Goal: Task Accomplishment & Management: Manage account settings

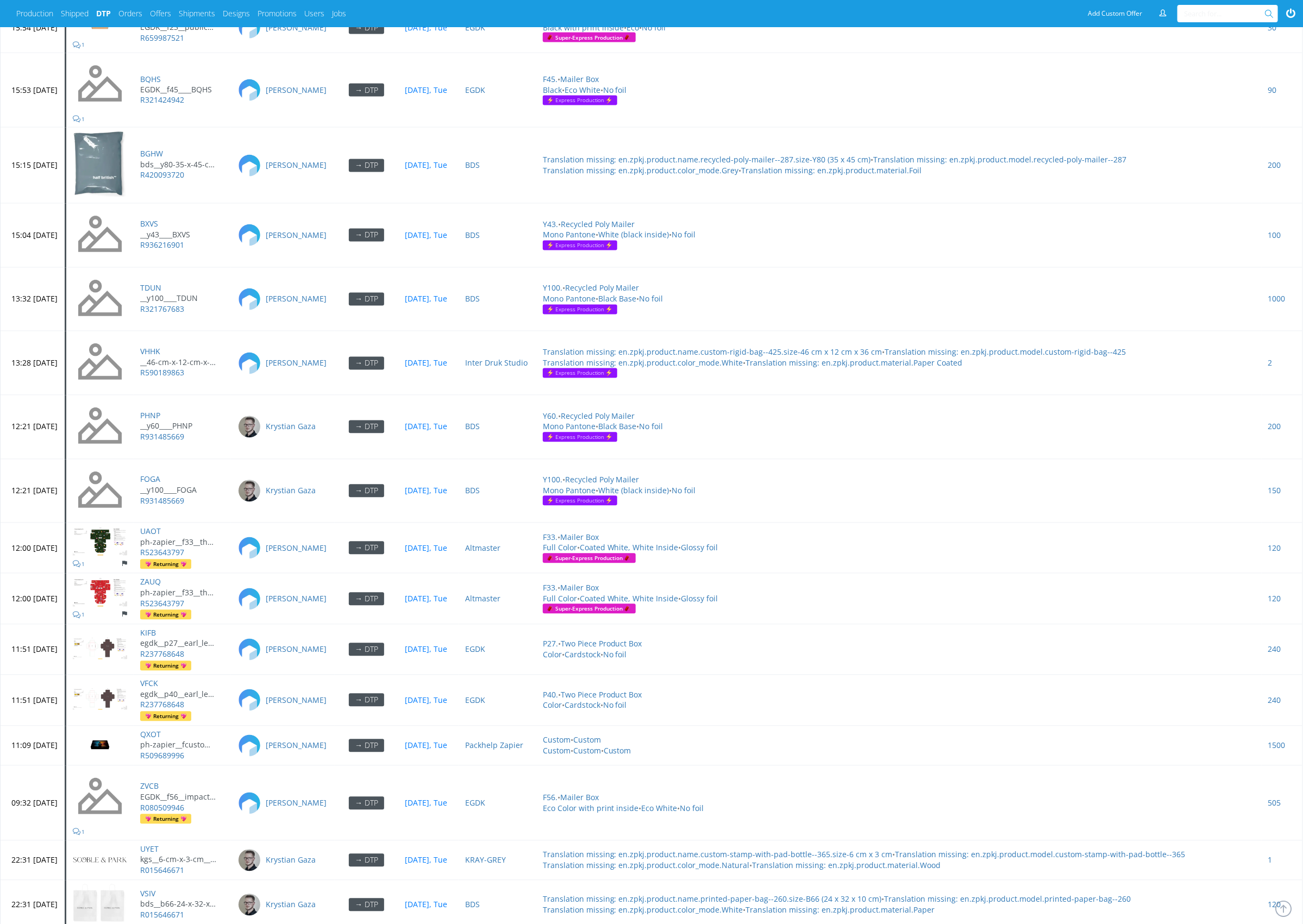
scroll to position [4346, 0]
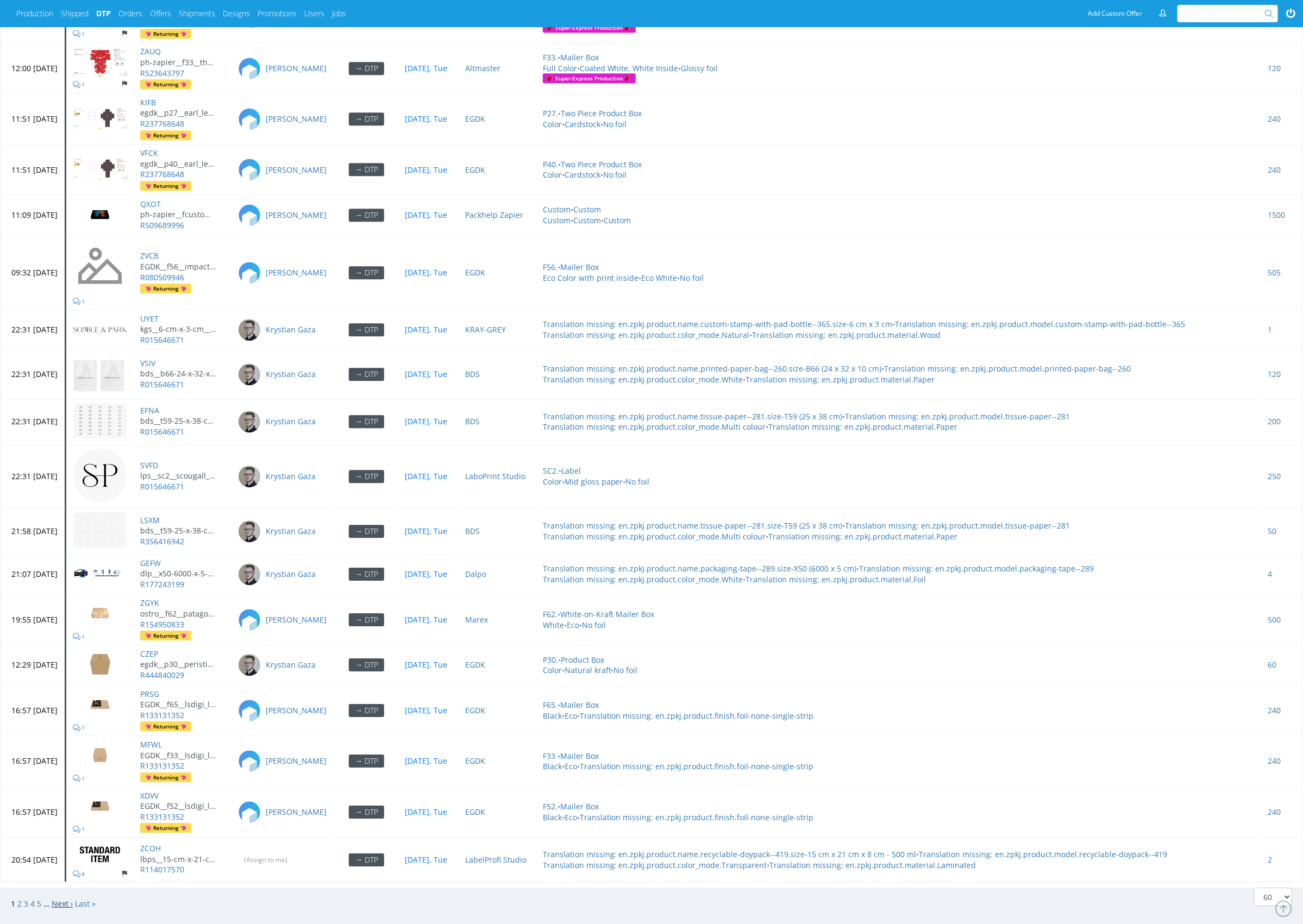
click at [62, 898] on link "Next ›" at bounding box center [62, 904] width 21 height 11
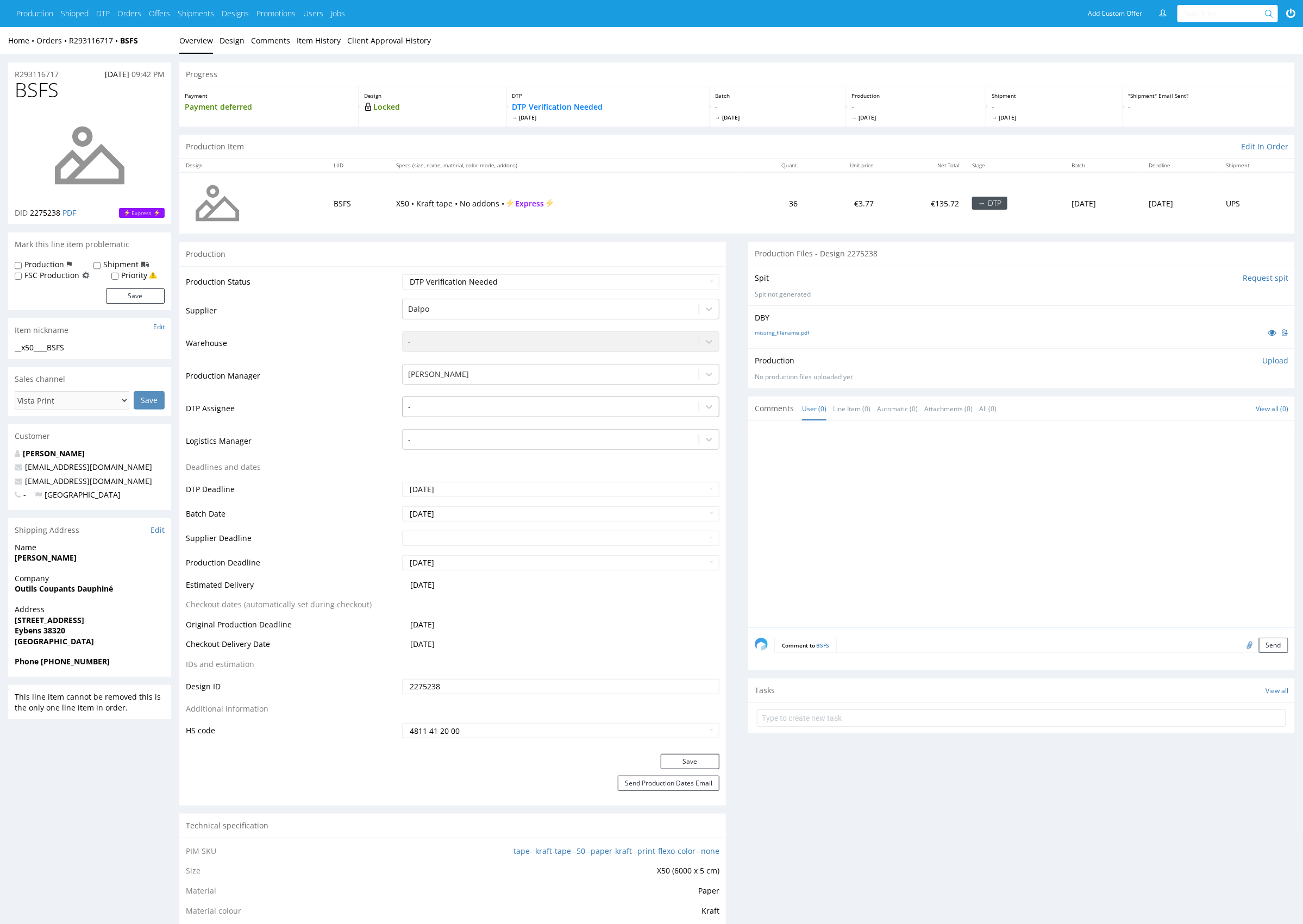
click at [553, 403] on div at bounding box center [551, 407] width 285 height 13
type input "mark"
click at [536, 430] on div "[PERSON_NAME]" at bounding box center [561, 428] width 318 height 20
click at [701, 763] on button "Save" at bounding box center [690, 762] width 59 height 15
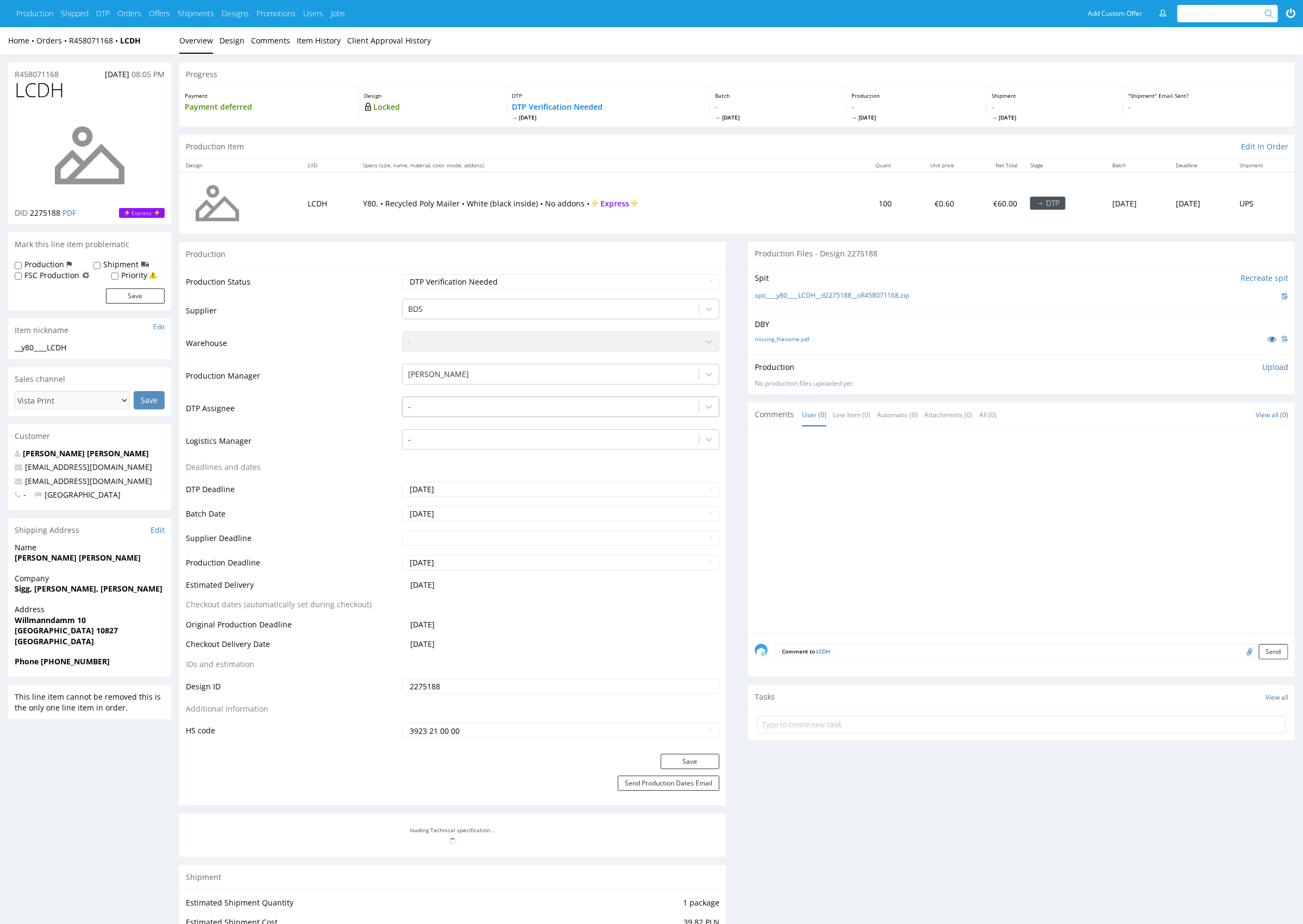
click at [528, 399] on div "-" at bounding box center [551, 407] width 297 height 17
type input "mark"
click at [530, 428] on div "[PERSON_NAME]" at bounding box center [561, 428] width 318 height 20
click at [696, 764] on button "Save" at bounding box center [690, 762] width 59 height 15
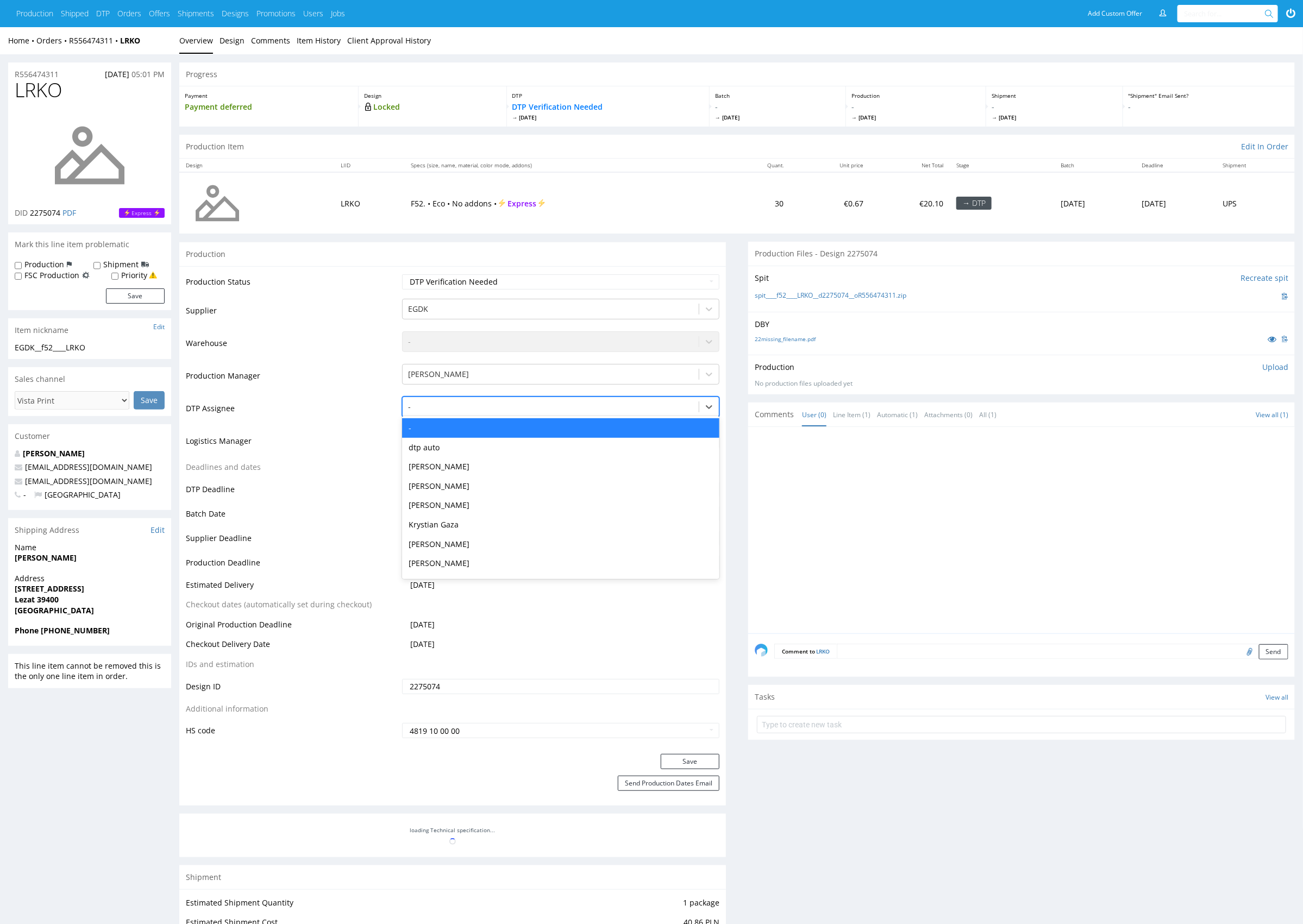
click at [571, 409] on div at bounding box center [551, 407] width 285 height 13
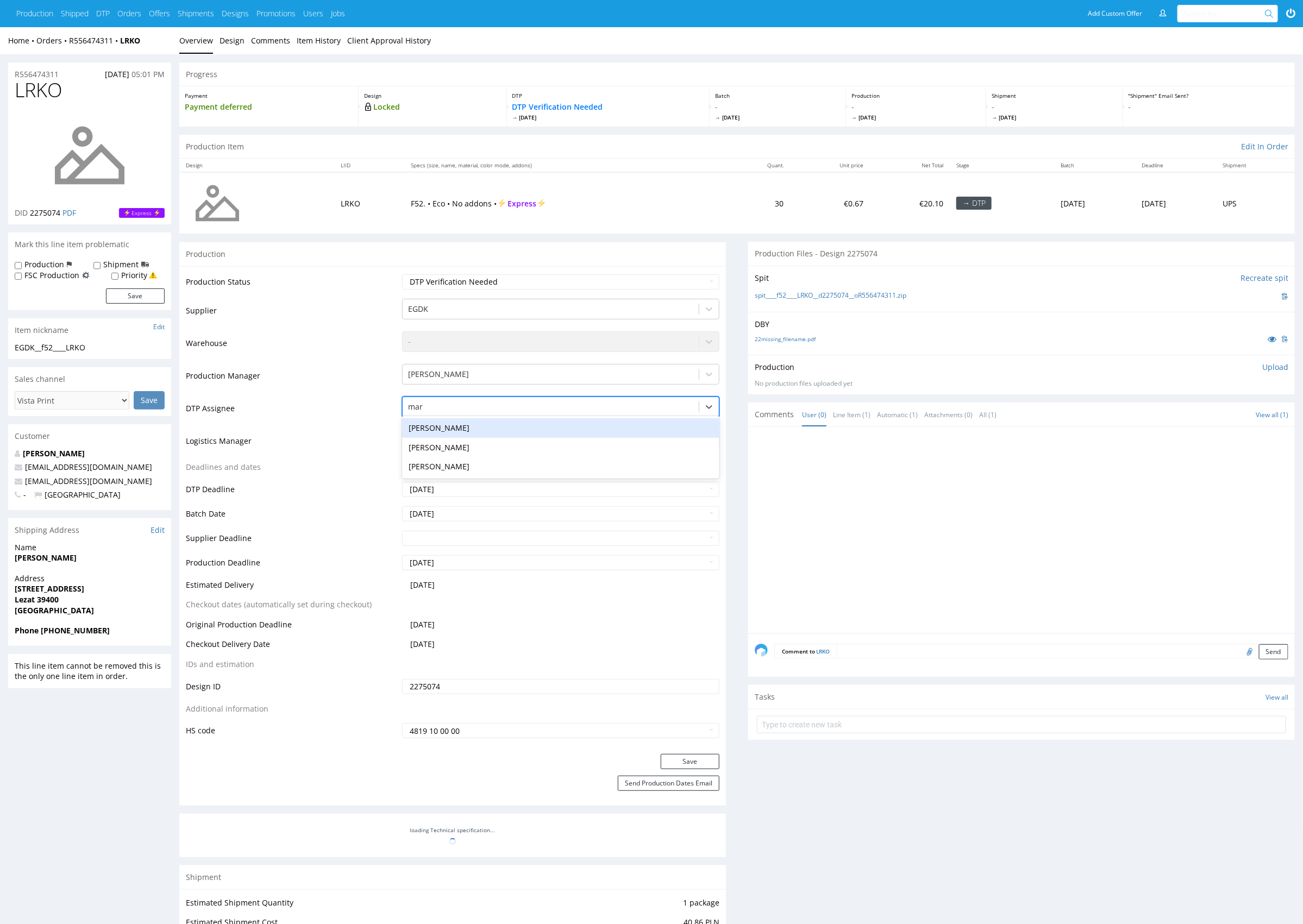
type input "mark"
click at [555, 423] on div "[PERSON_NAME]" at bounding box center [561, 428] width 318 height 20
click at [687, 755] on button "Save" at bounding box center [690, 762] width 59 height 15
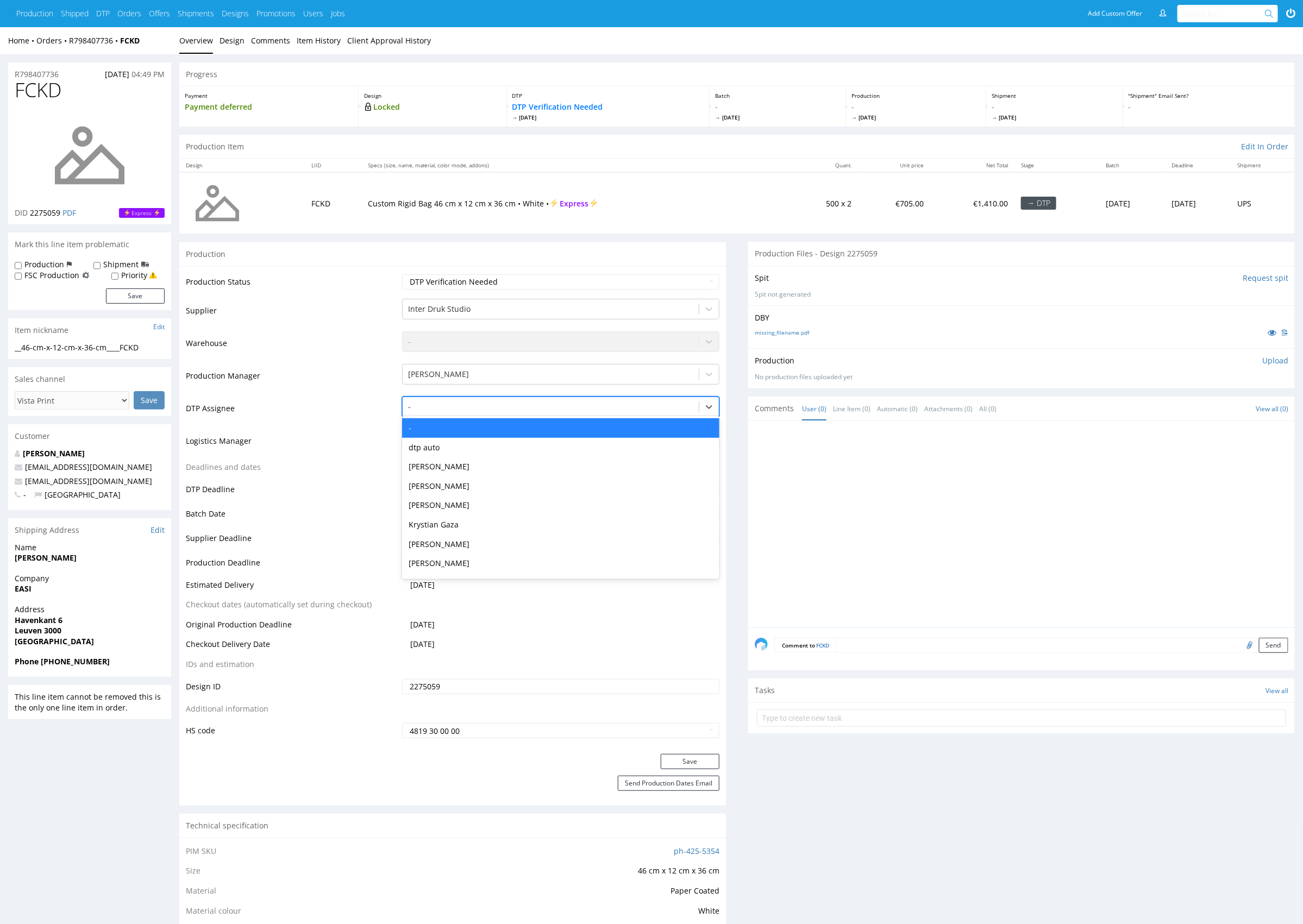
click at [456, 407] on div at bounding box center [551, 407] width 285 height 13
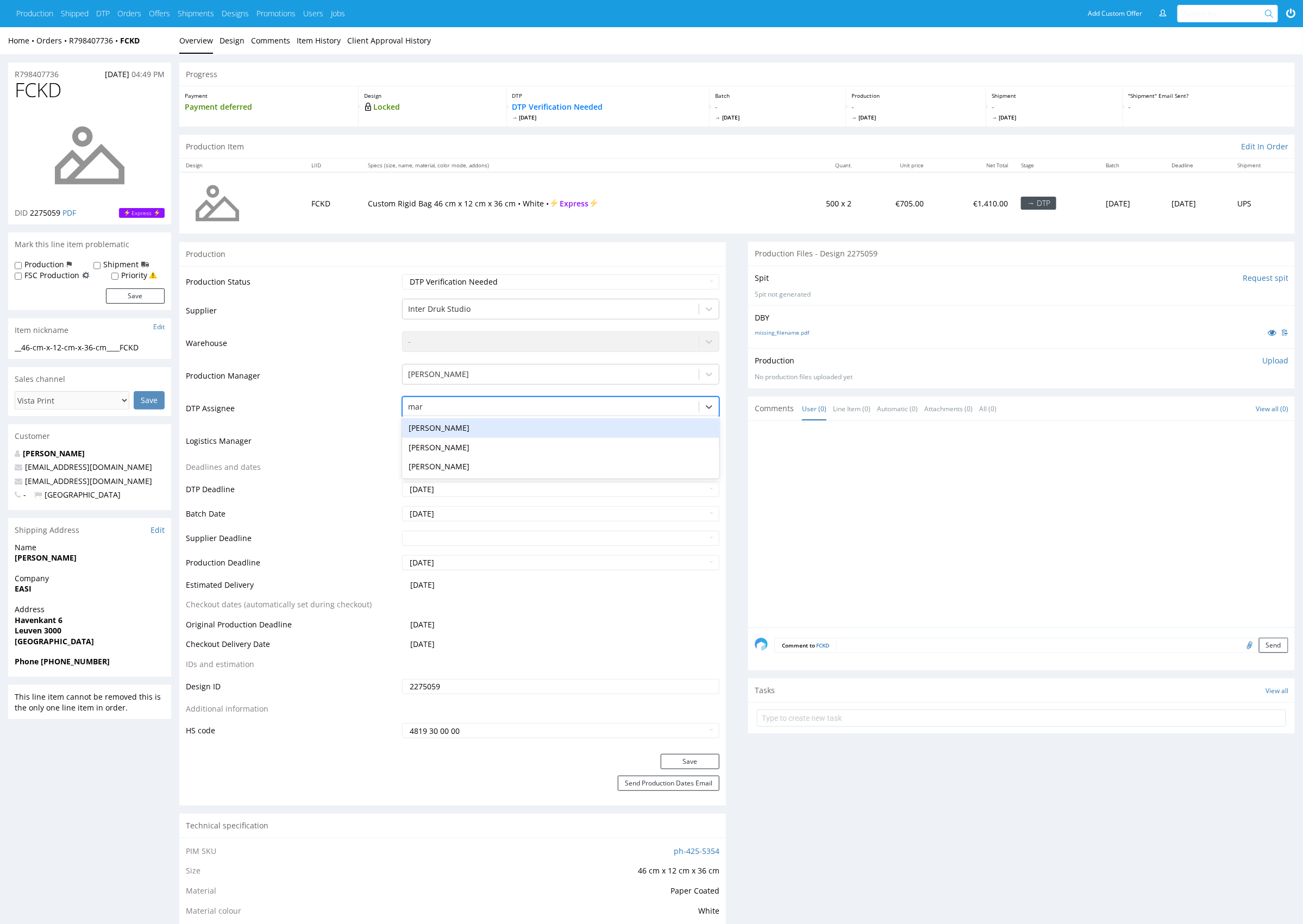
type input "mark"
click at [455, 434] on div "[PERSON_NAME]" at bounding box center [561, 428] width 318 height 20
click at [704, 755] on button "Save" at bounding box center [690, 762] width 59 height 15
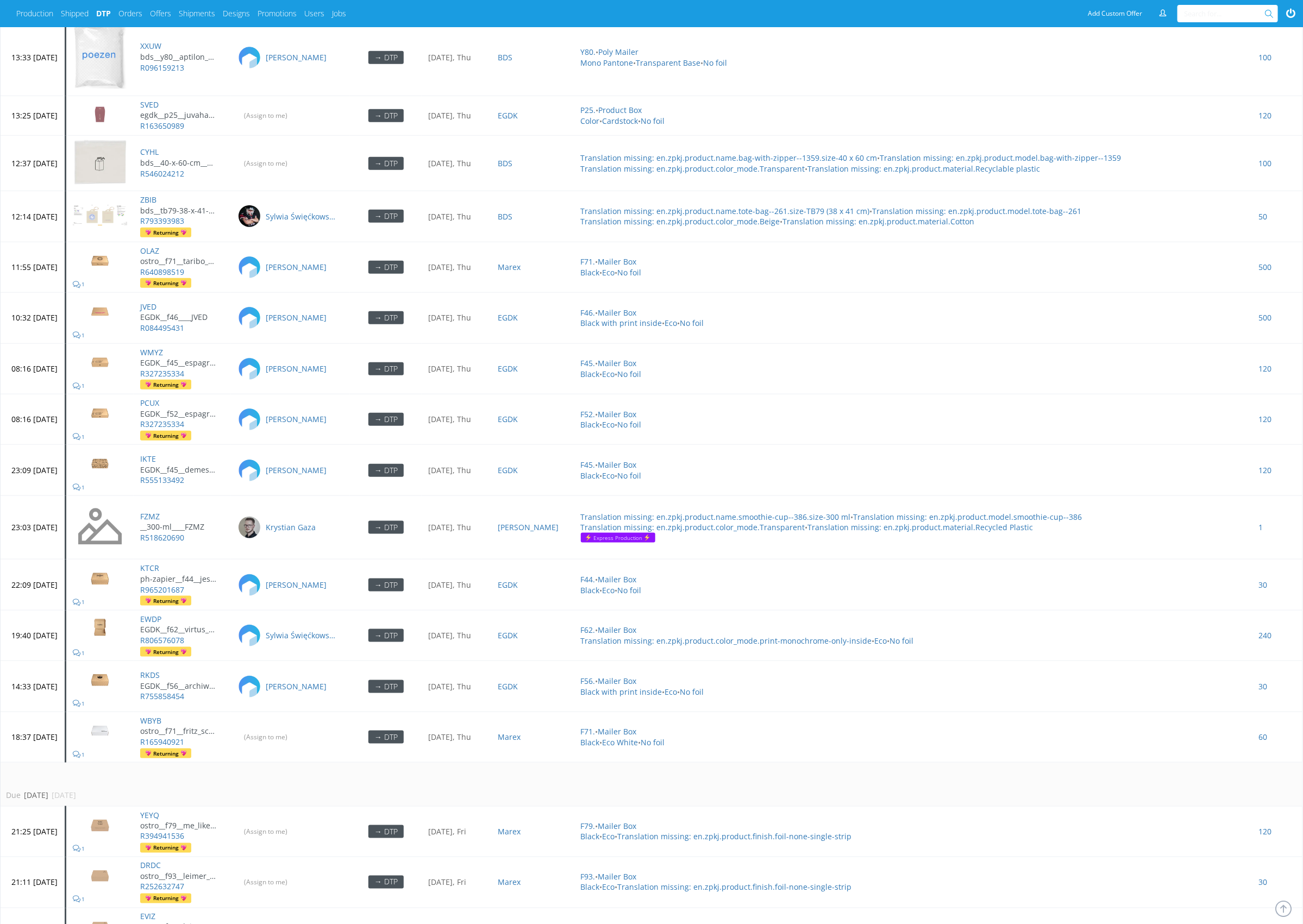
scroll to position [3267, 0]
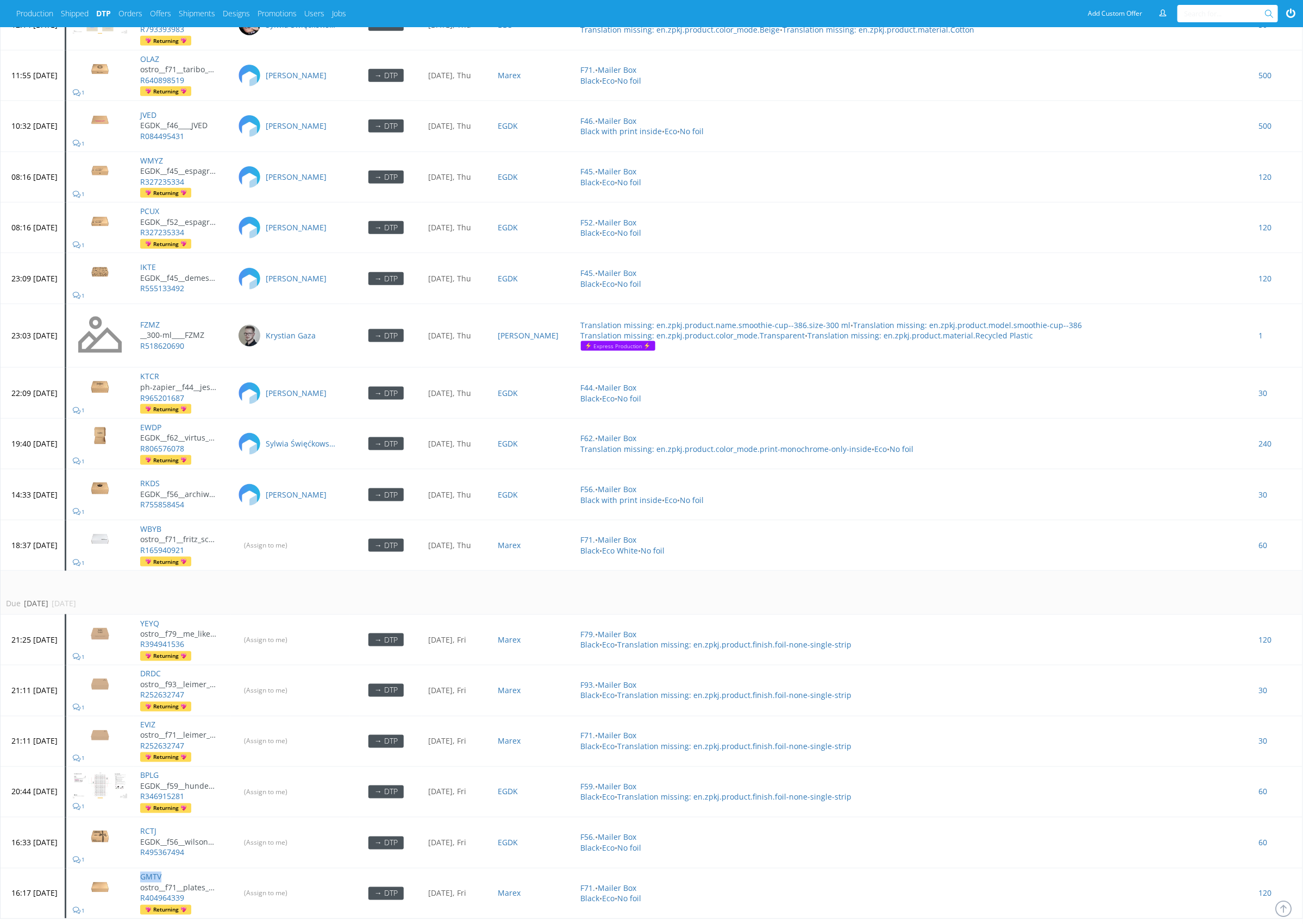
click at [115, 924] on link "Next ›" at bounding box center [115, 941] width 21 height 11
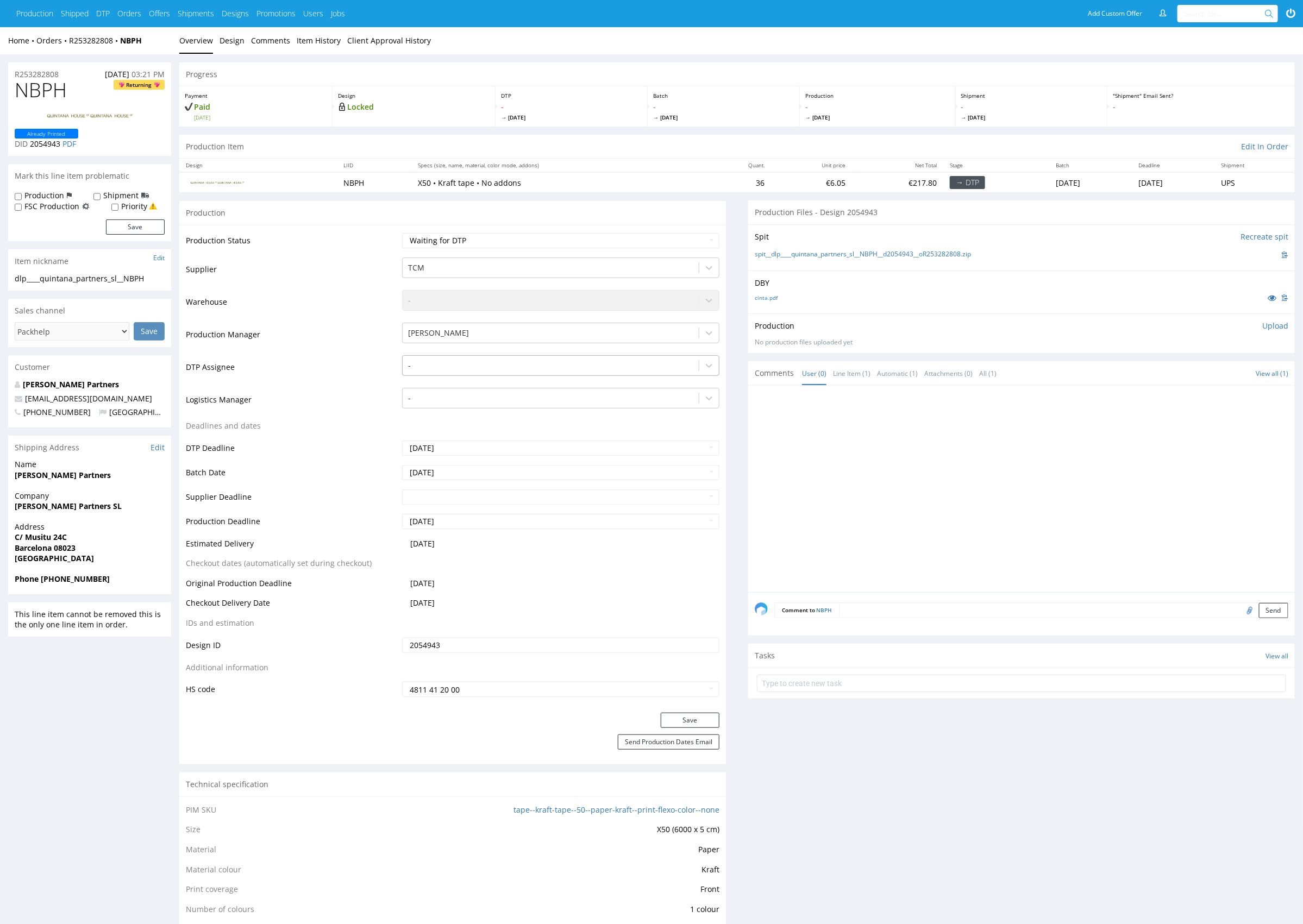
click at [511, 372] on div "-" at bounding box center [551, 365] width 297 height 17
type input "mark"
click at [515, 387] on div "Karol Markowski" at bounding box center [561, 387] width 318 height 20
click at [675, 720] on button "Save" at bounding box center [690, 720] width 59 height 15
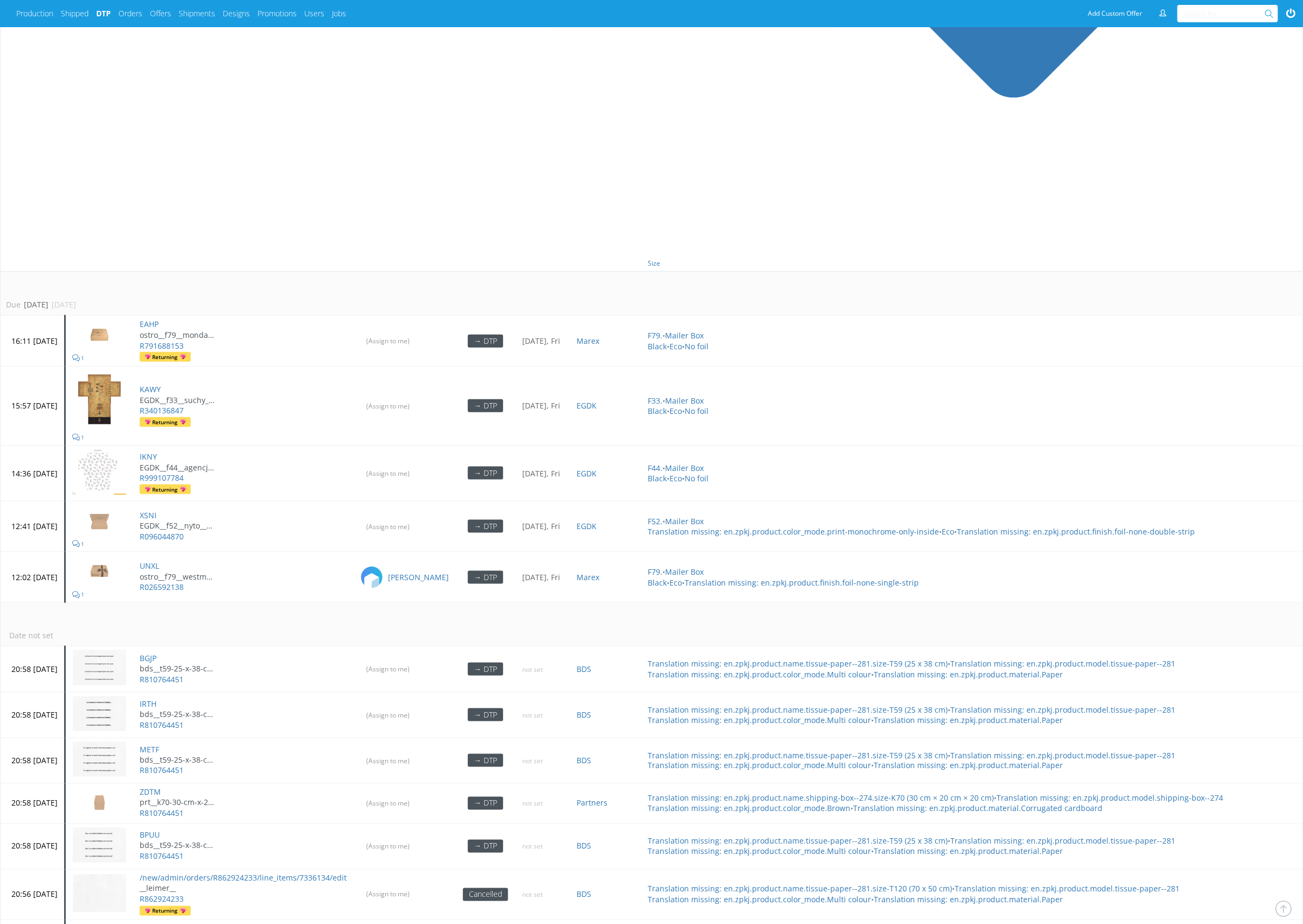
scroll to position [576, 0]
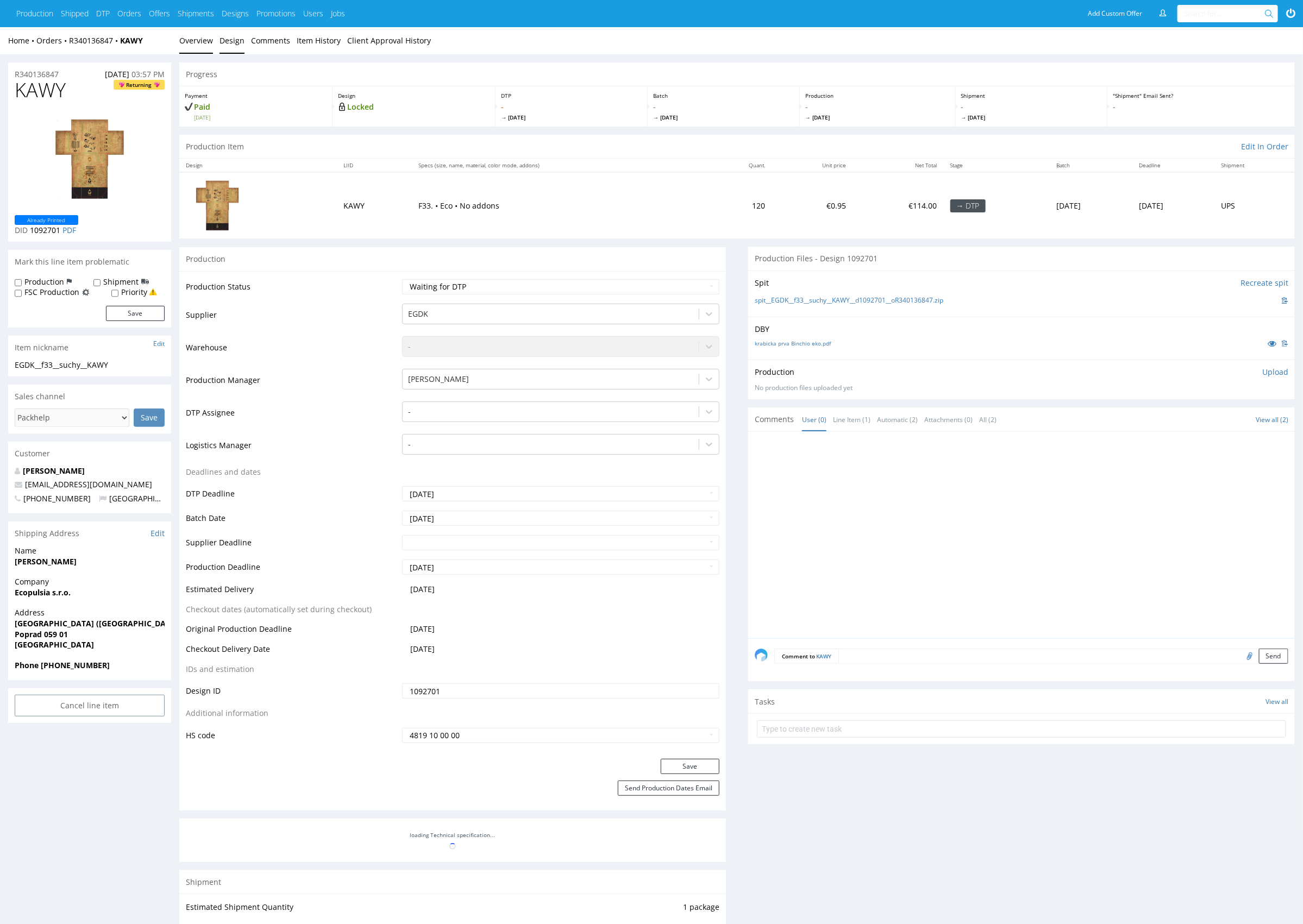
click at [234, 38] on link "Design" at bounding box center [232, 40] width 25 height 26
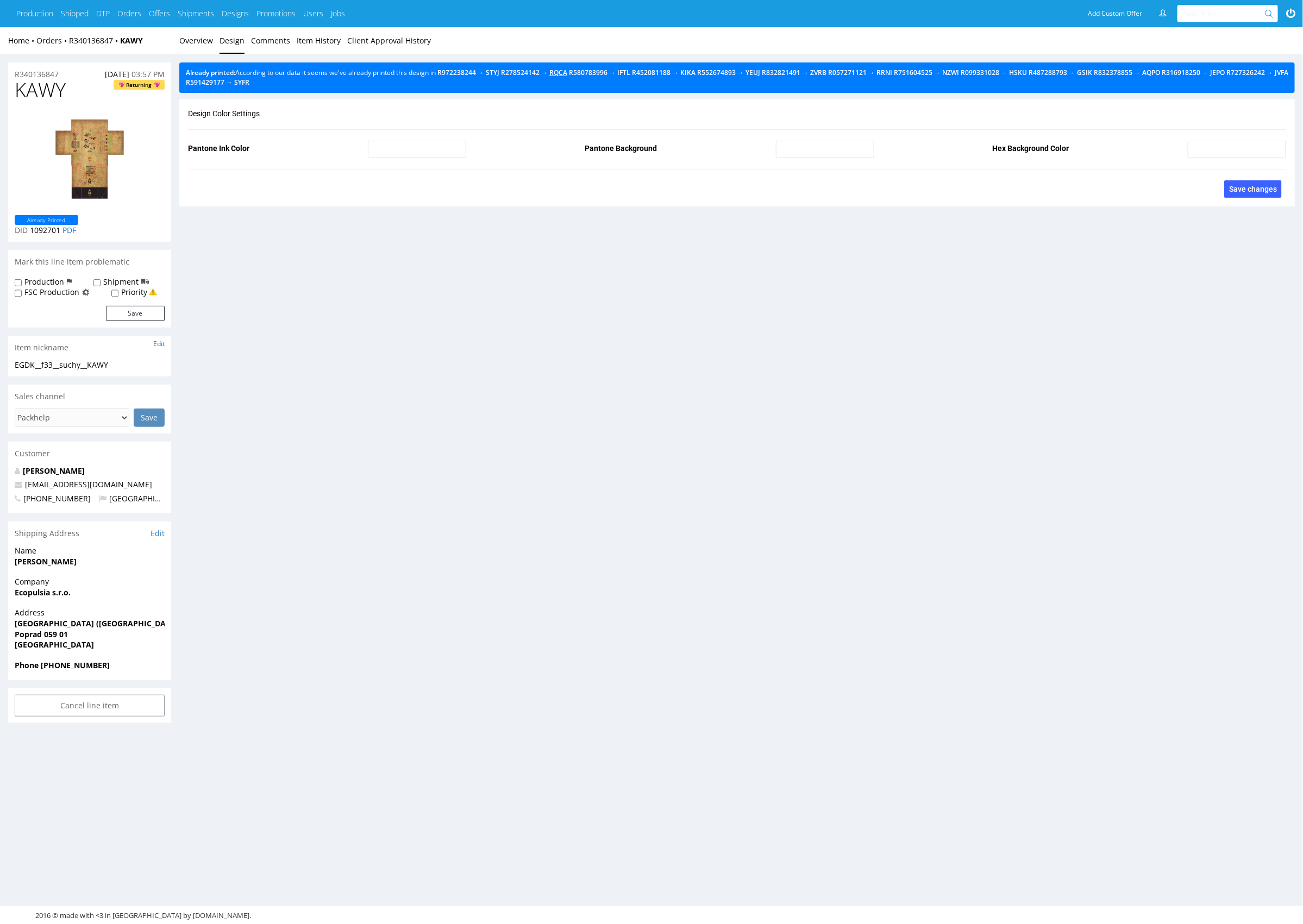
click at [567, 73] on link "RQCA" at bounding box center [558, 72] width 18 height 9
click at [499, 71] on link "STYJ" at bounding box center [493, 72] width 14 height 9
click at [205, 38] on link "Overview" at bounding box center [196, 40] width 34 height 26
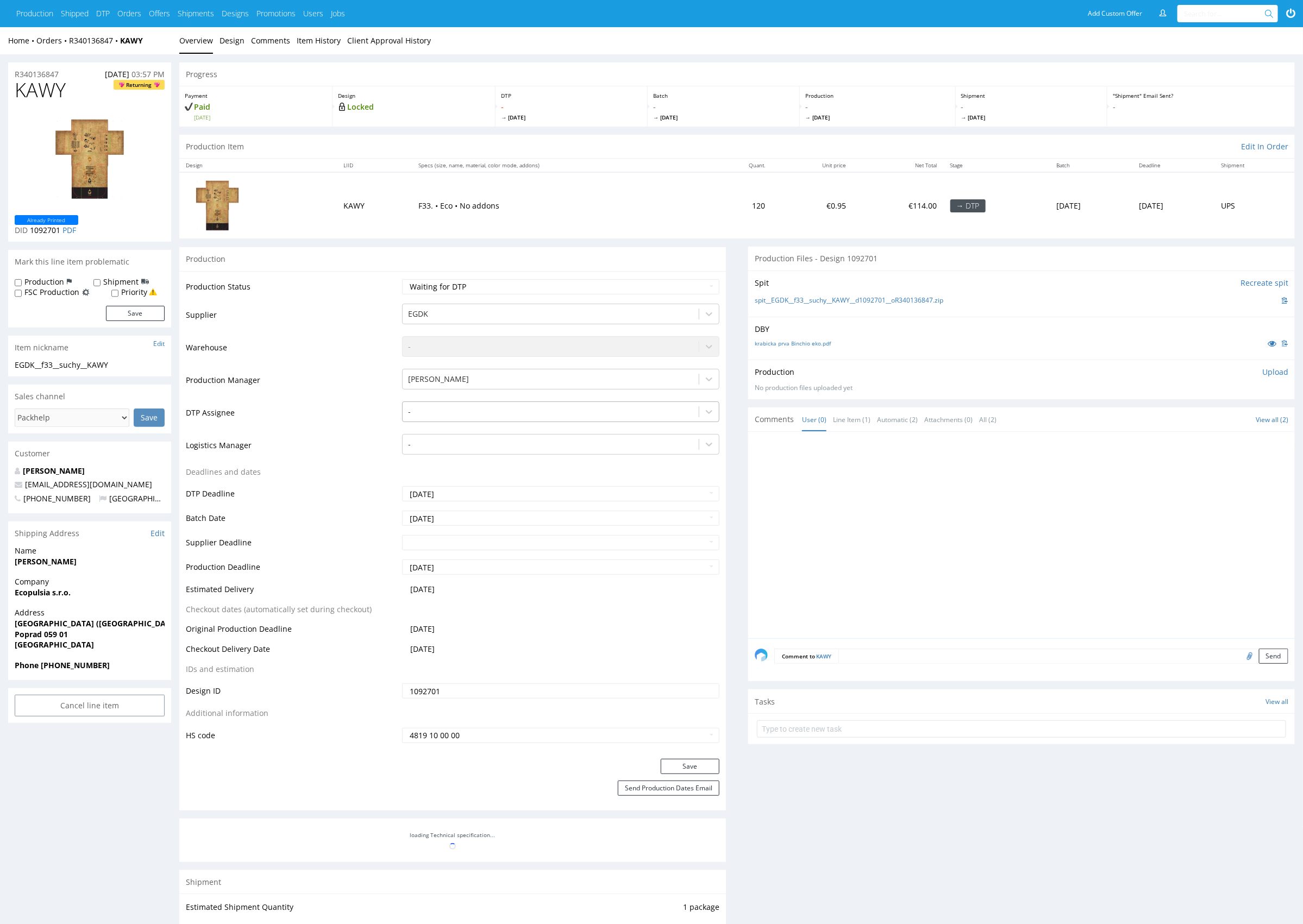
click at [490, 411] on div at bounding box center [551, 411] width 285 height 13
type input "mark"
click at [489, 428] on div "[PERSON_NAME]" at bounding box center [561, 433] width 318 height 20
click at [709, 765] on button "Save" at bounding box center [690, 766] width 59 height 15
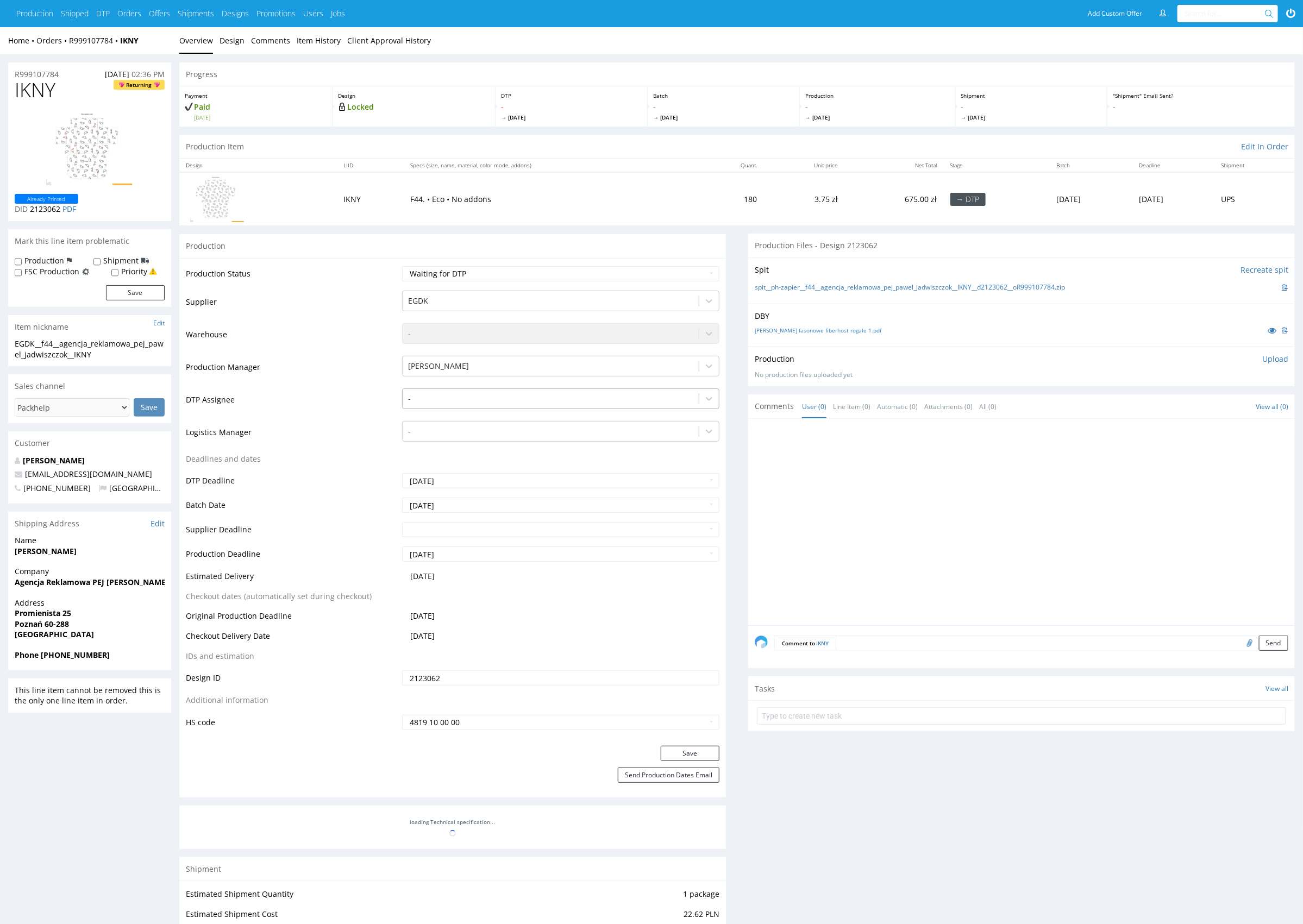
click at [481, 398] on div at bounding box center [551, 398] width 285 height 13
type input "mark"
click at [493, 416] on div "[PERSON_NAME]" at bounding box center [561, 420] width 318 height 20
click at [695, 753] on button "Save" at bounding box center [690, 754] width 59 height 15
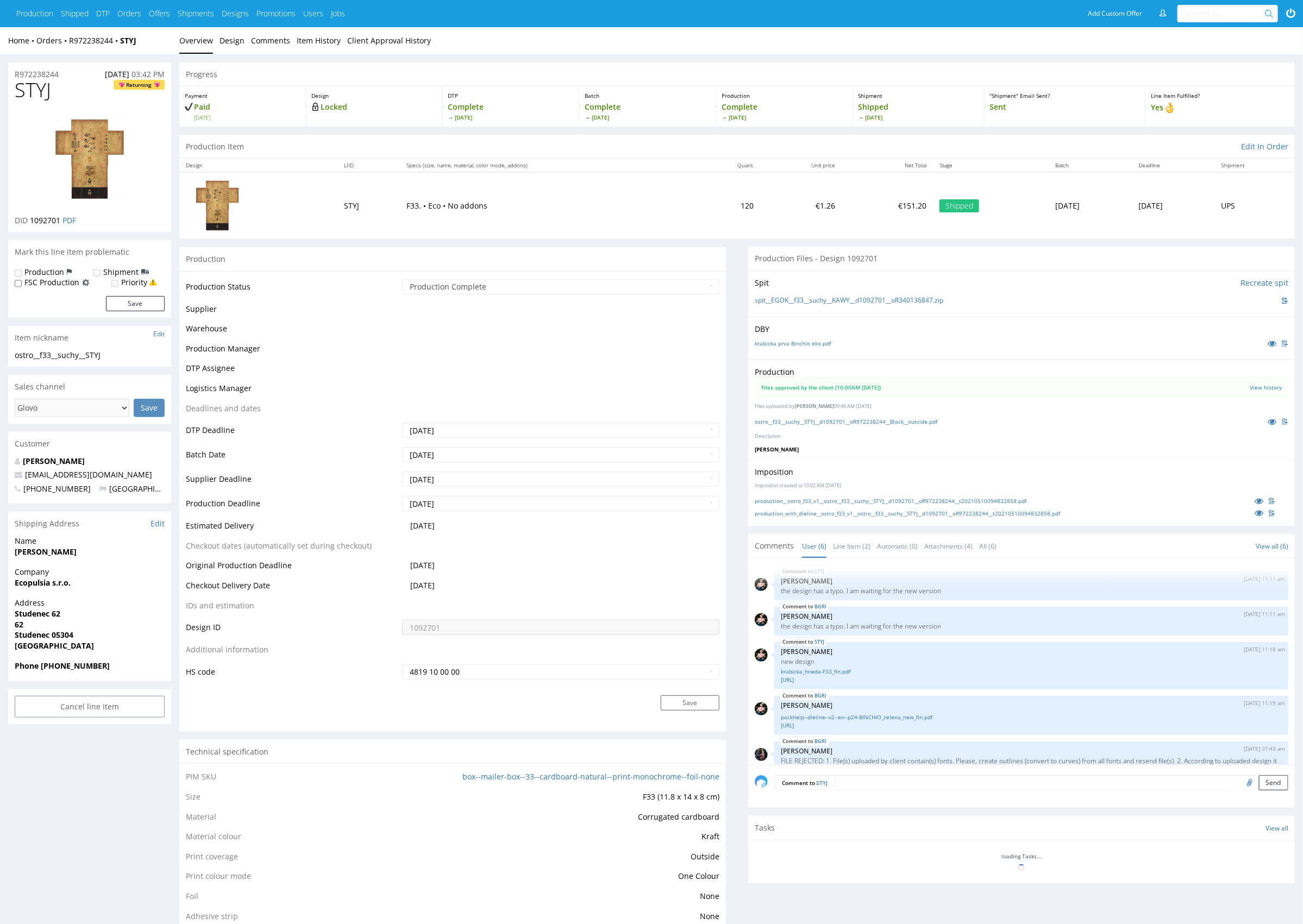
scroll to position [85, 0]
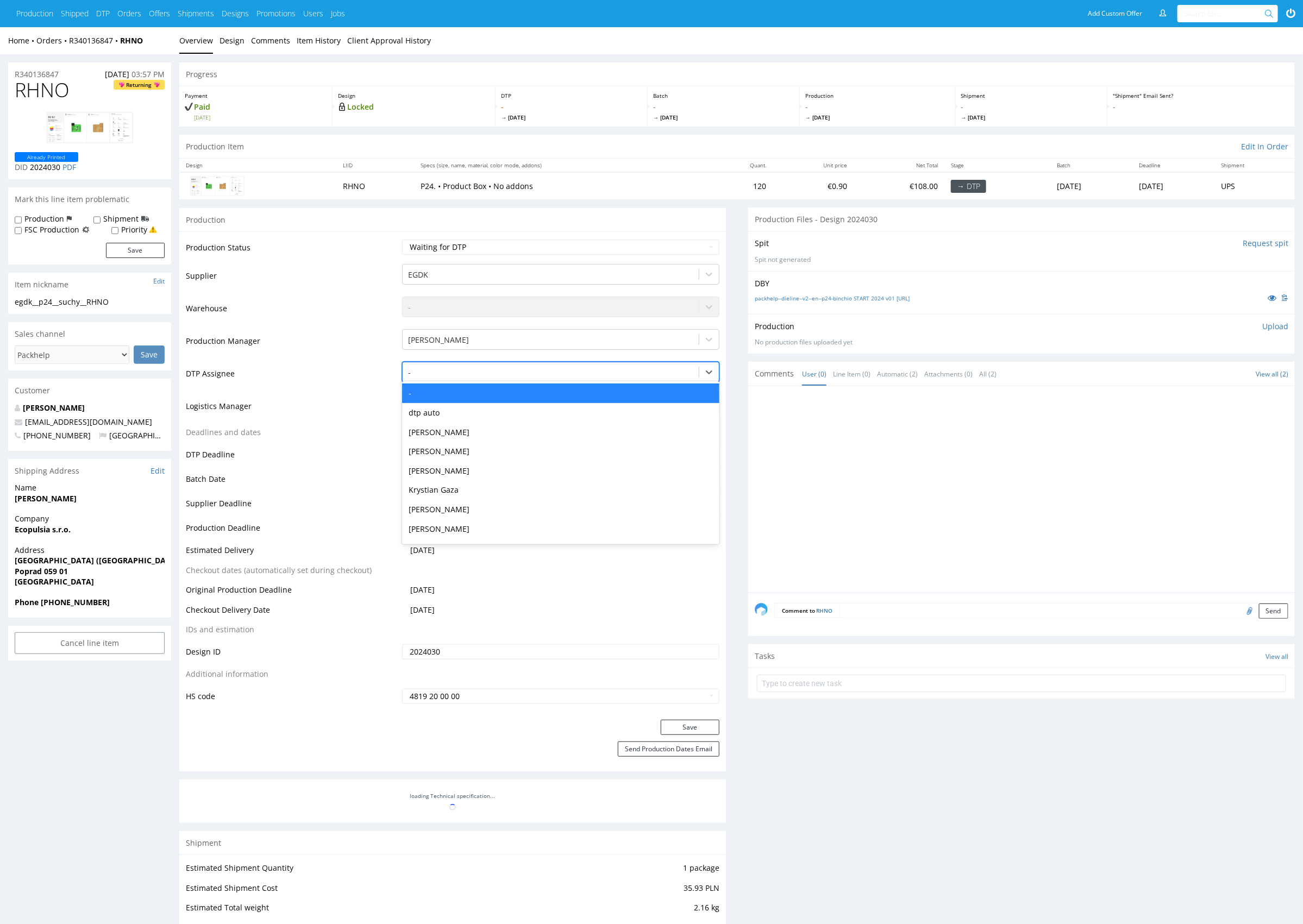
click at [539, 370] on div at bounding box center [551, 372] width 285 height 13
type input "mark"
click at [524, 389] on div "[PERSON_NAME]" at bounding box center [561, 394] width 318 height 20
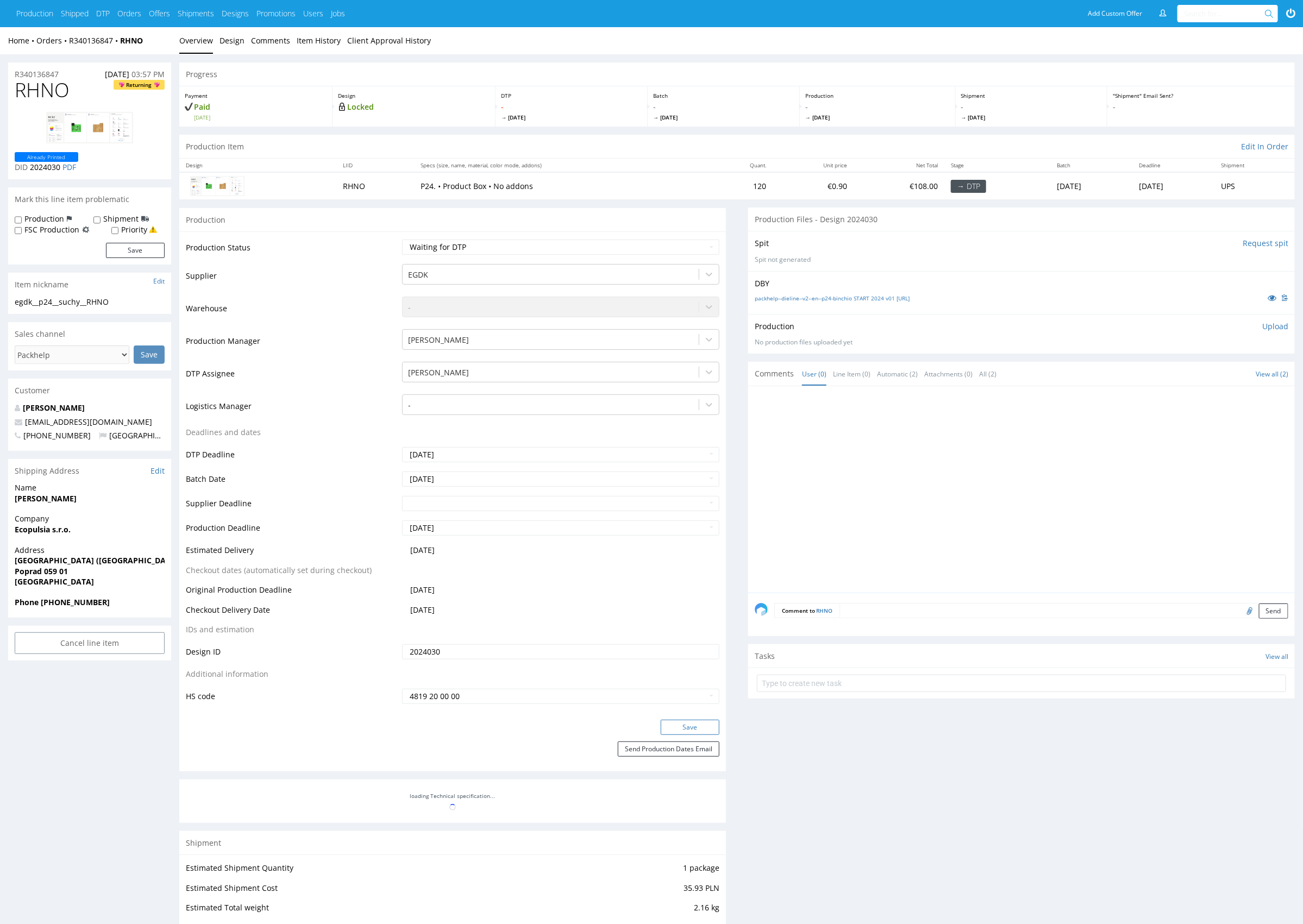
click at [683, 725] on button "Save" at bounding box center [690, 727] width 59 height 15
